Goal: Task Accomplishment & Management: Use online tool/utility

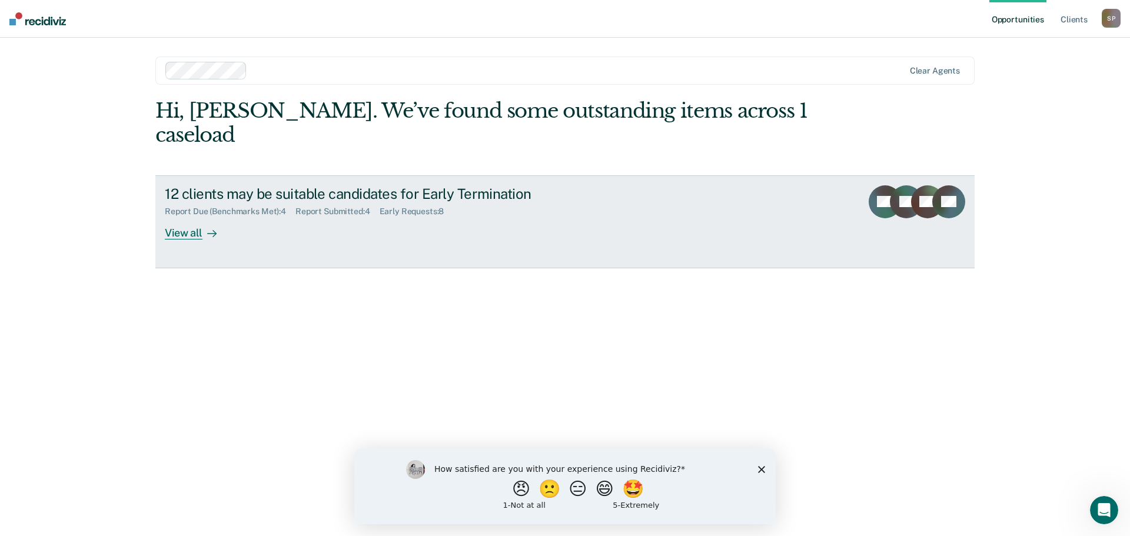
click at [197, 217] on div "View all" at bounding box center [198, 228] width 66 height 23
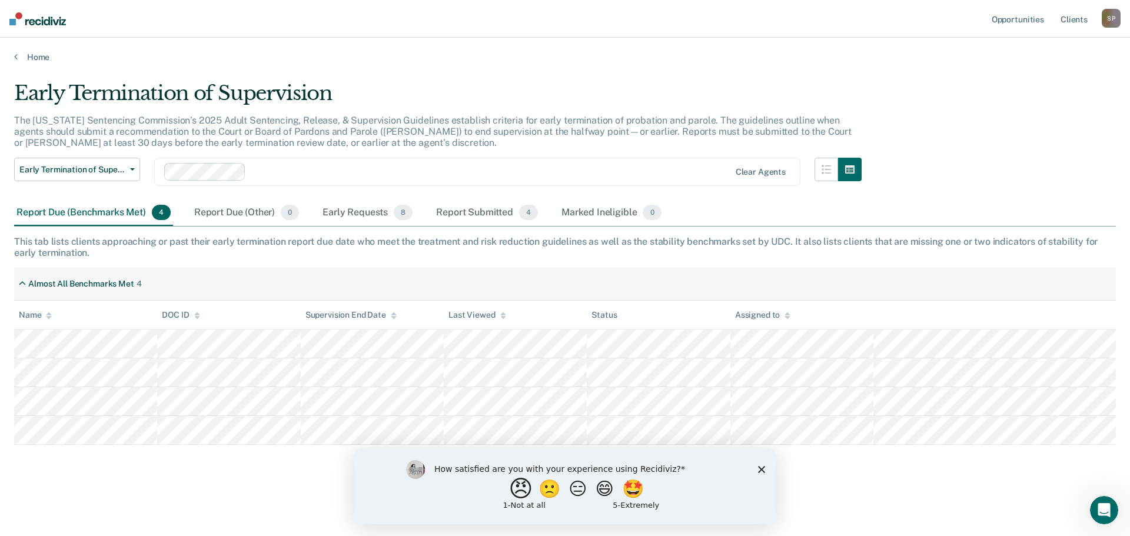
click at [510, 492] on button "😠" at bounding box center [523, 489] width 28 height 24
click at [499, 498] on input "Enter text..." at bounding box center [555, 497] width 241 height 24
click at [374, 212] on div "Early Requests 8" at bounding box center [367, 213] width 95 height 26
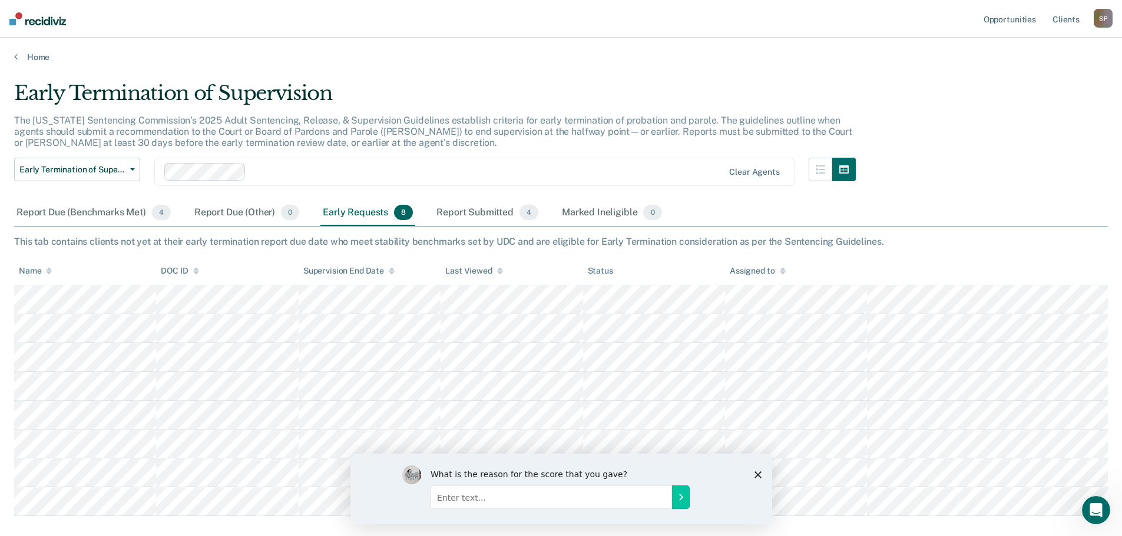
scroll to position [59, 0]
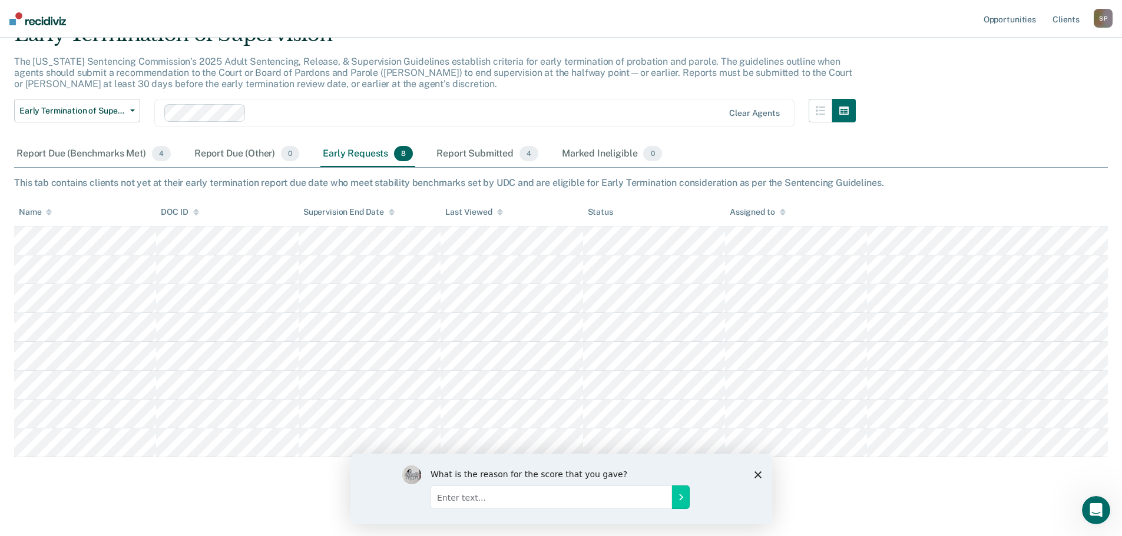
click at [484, 499] on input "Enter text..." at bounding box center [550, 497] width 241 height 24
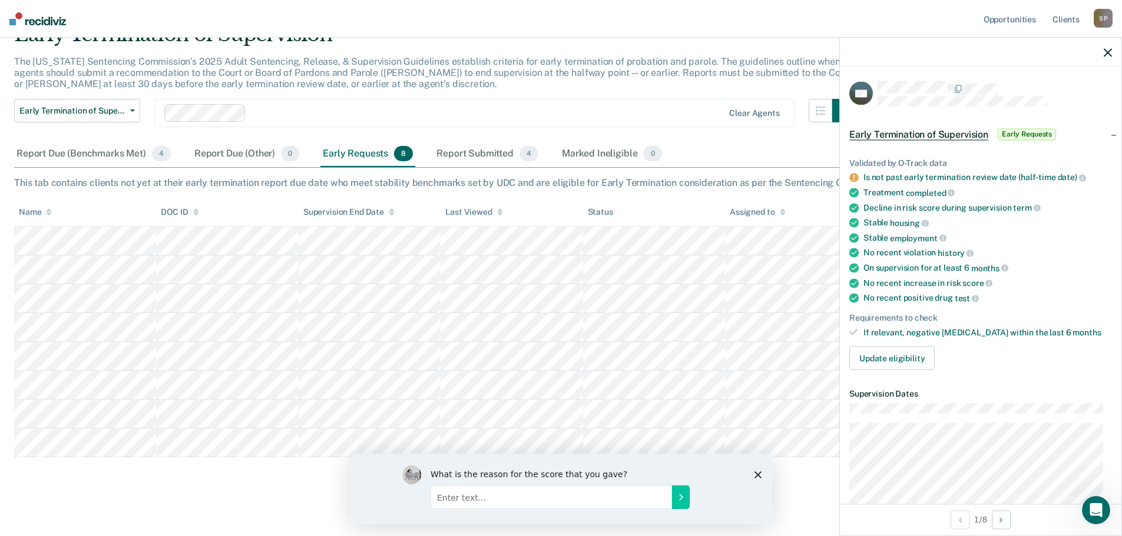
click at [553, 103] on div "Clear agents" at bounding box center [474, 113] width 640 height 28
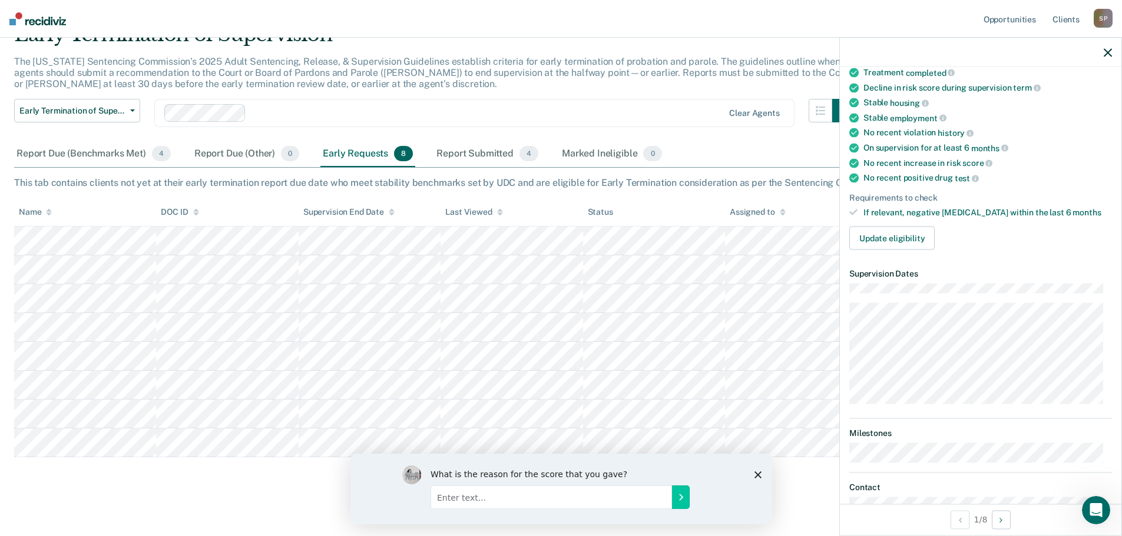
scroll to position [105, 0]
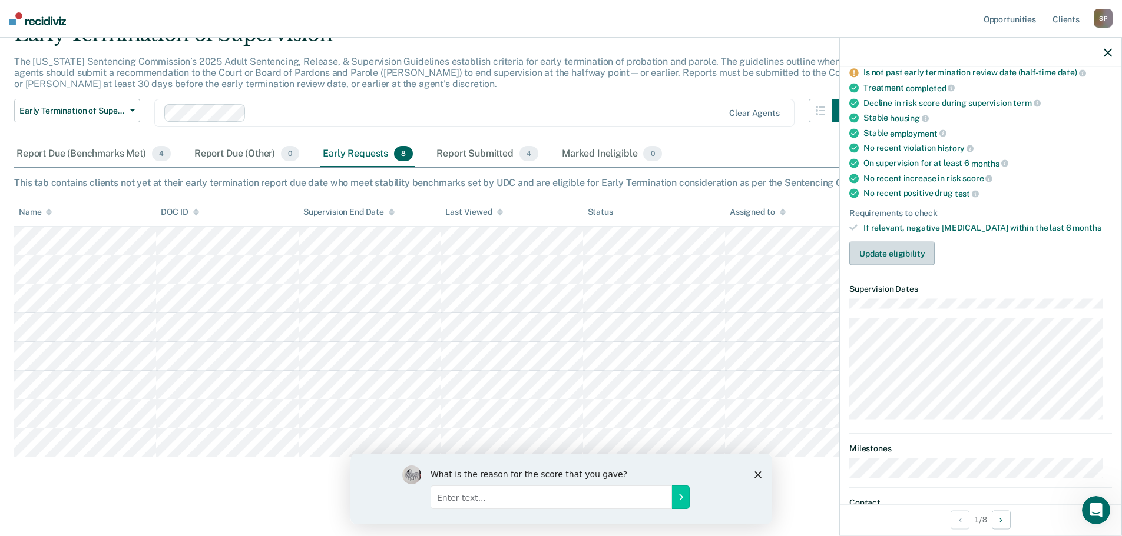
click at [909, 254] on button "Update eligibility" at bounding box center [891, 254] width 85 height 24
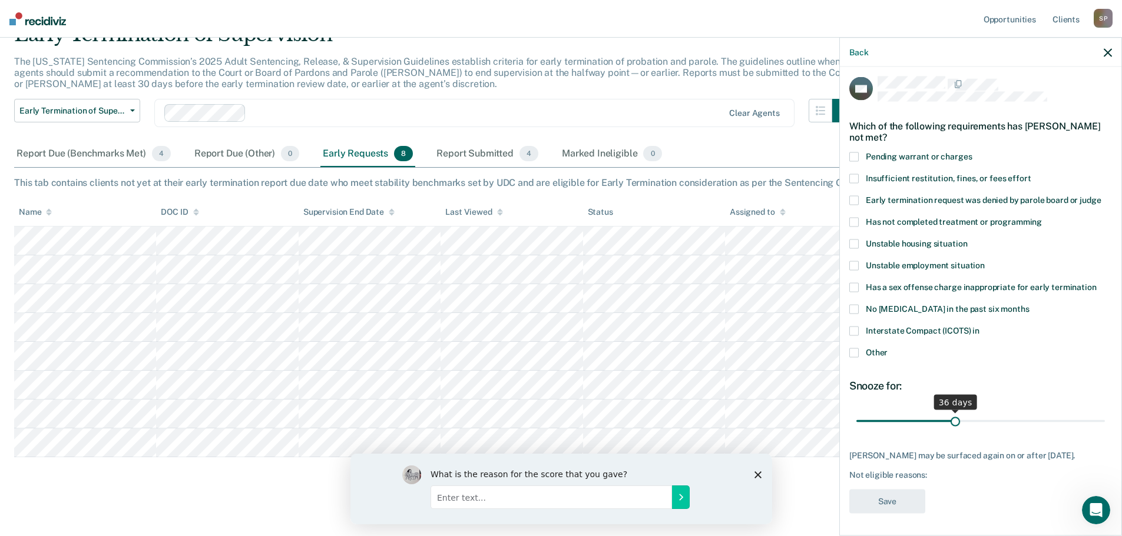
drag, startPoint x: 936, startPoint y: 422, endPoint x: 950, endPoint y: 426, distance: 15.3
type input "36"
click at [950, 426] on input "range" at bounding box center [980, 421] width 248 height 21
